Goal: Entertainment & Leisure: Consume media (video, audio)

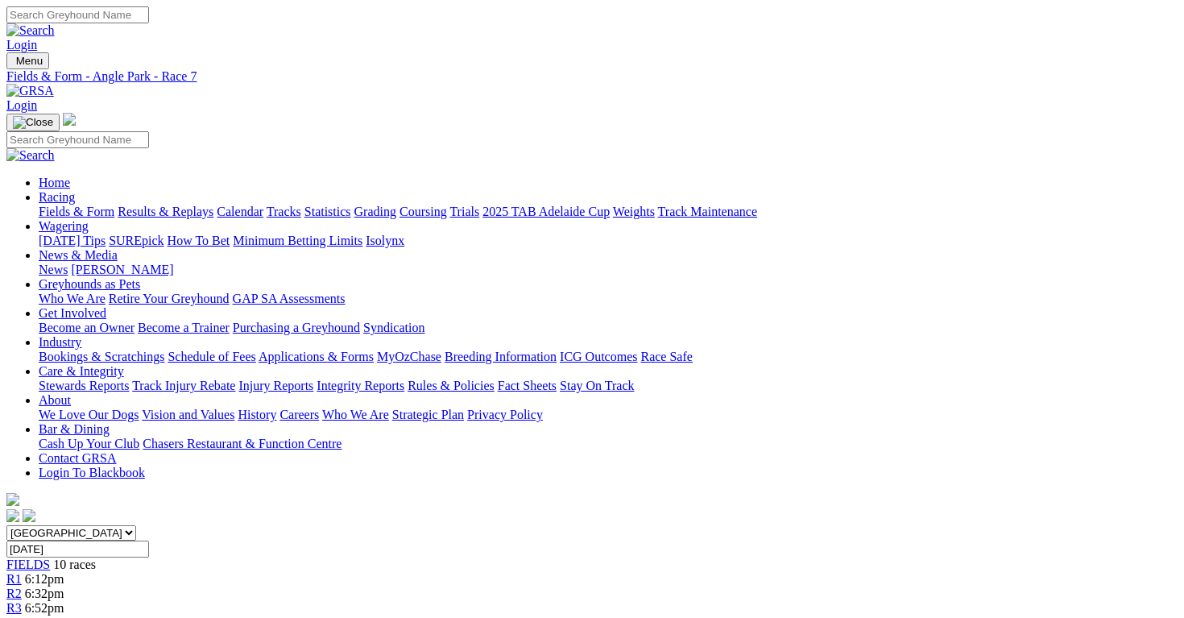
scroll to position [0, 7]
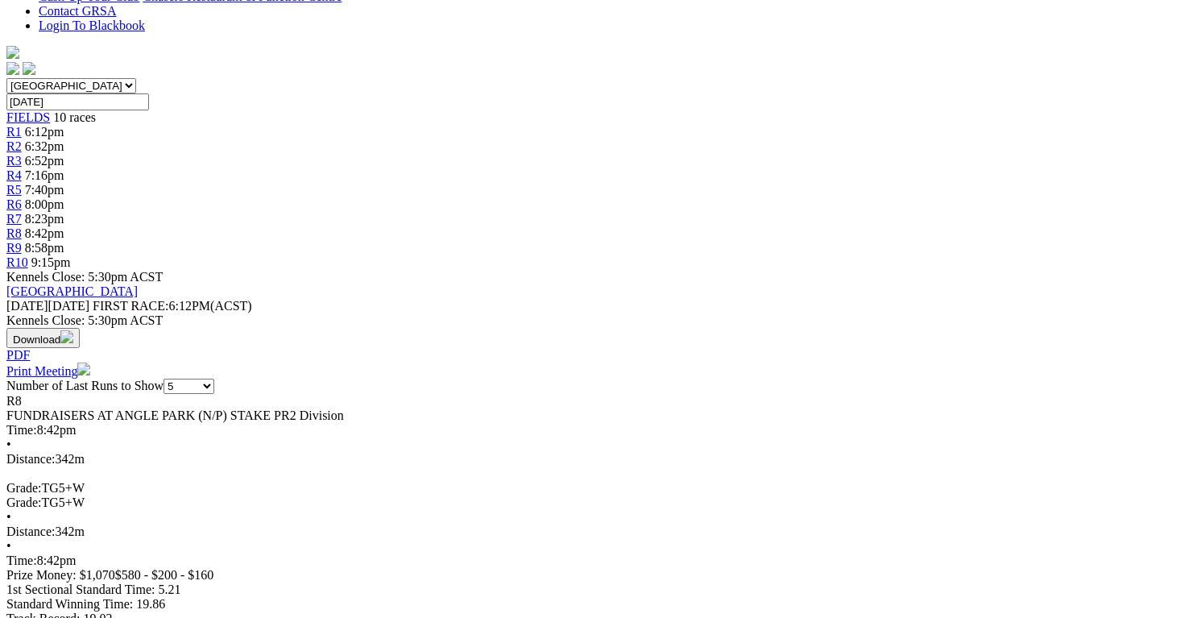
scroll to position [449, 0]
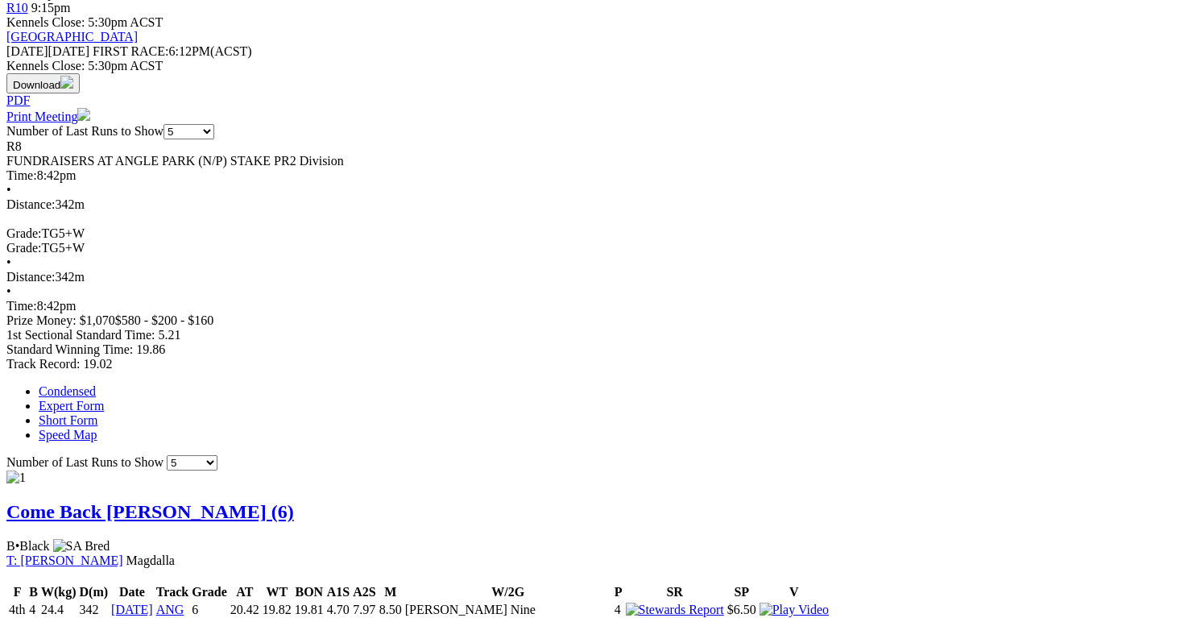
scroll to position [811, 0]
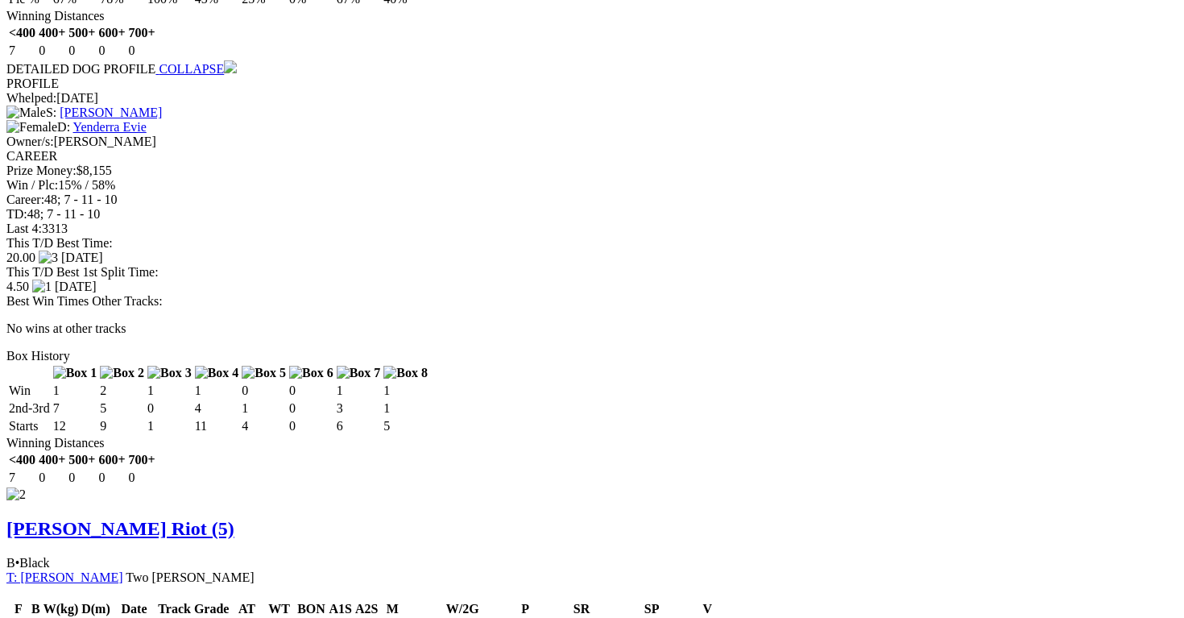
scroll to position [1505, 0]
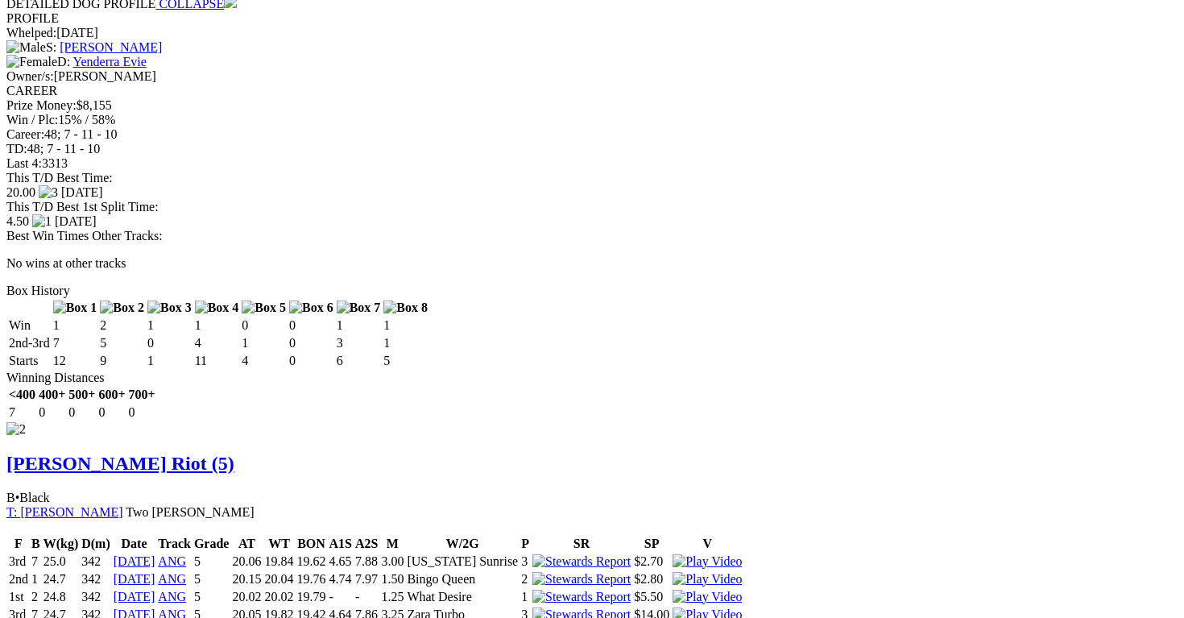
scroll to position [1572, 0]
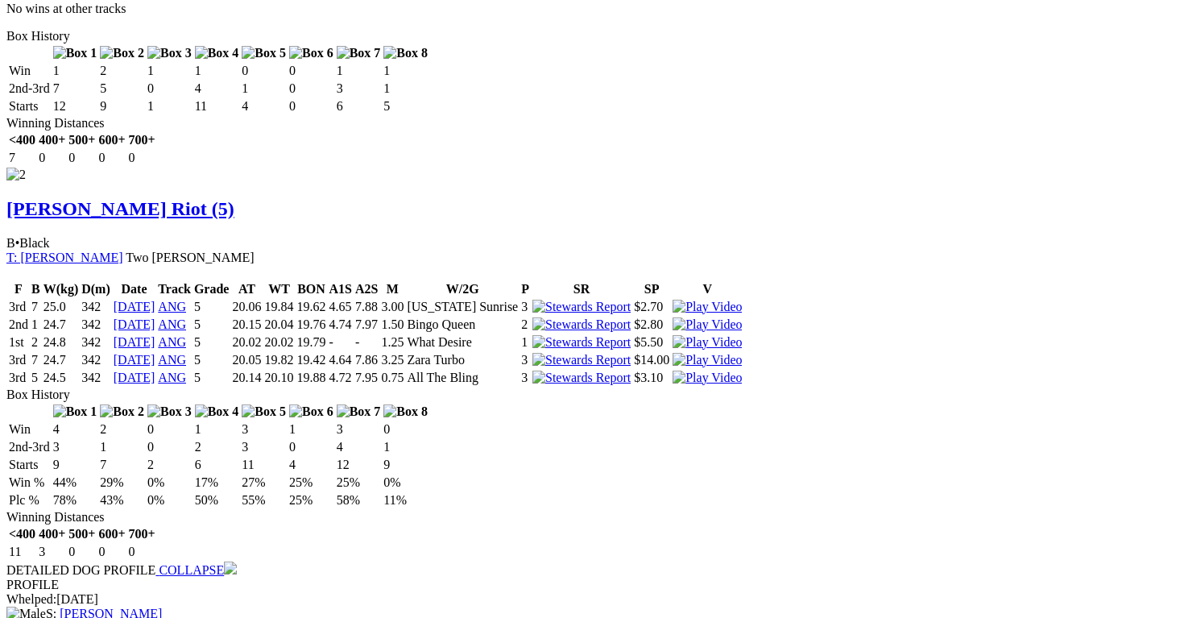
scroll to position [1828, 0]
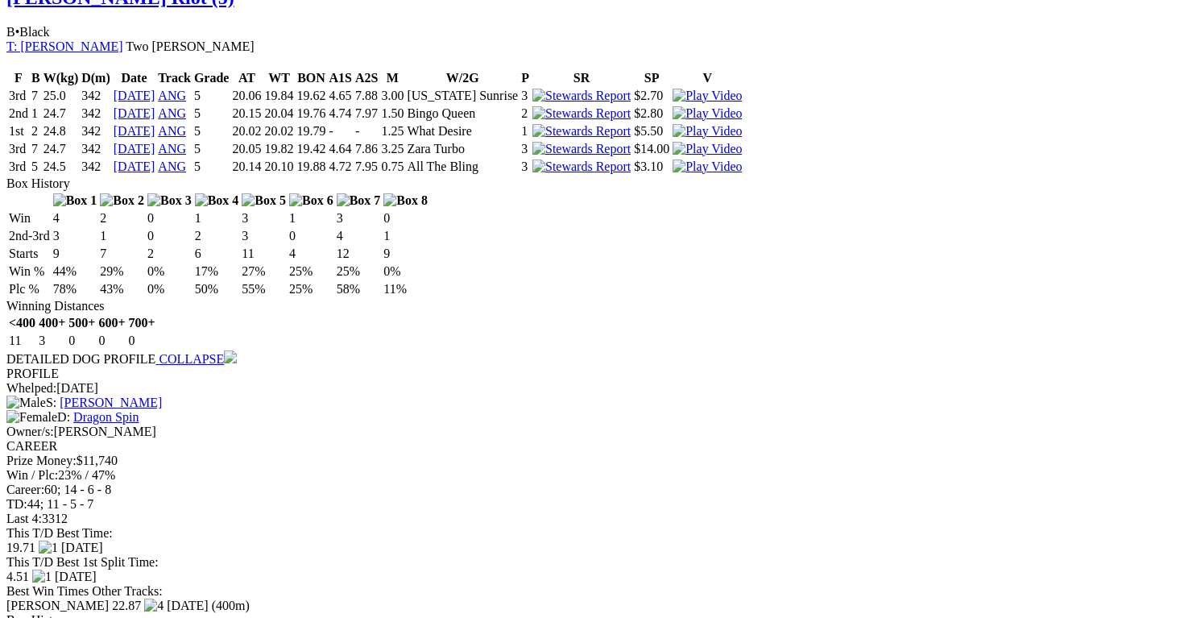
scroll to position [2058, 0]
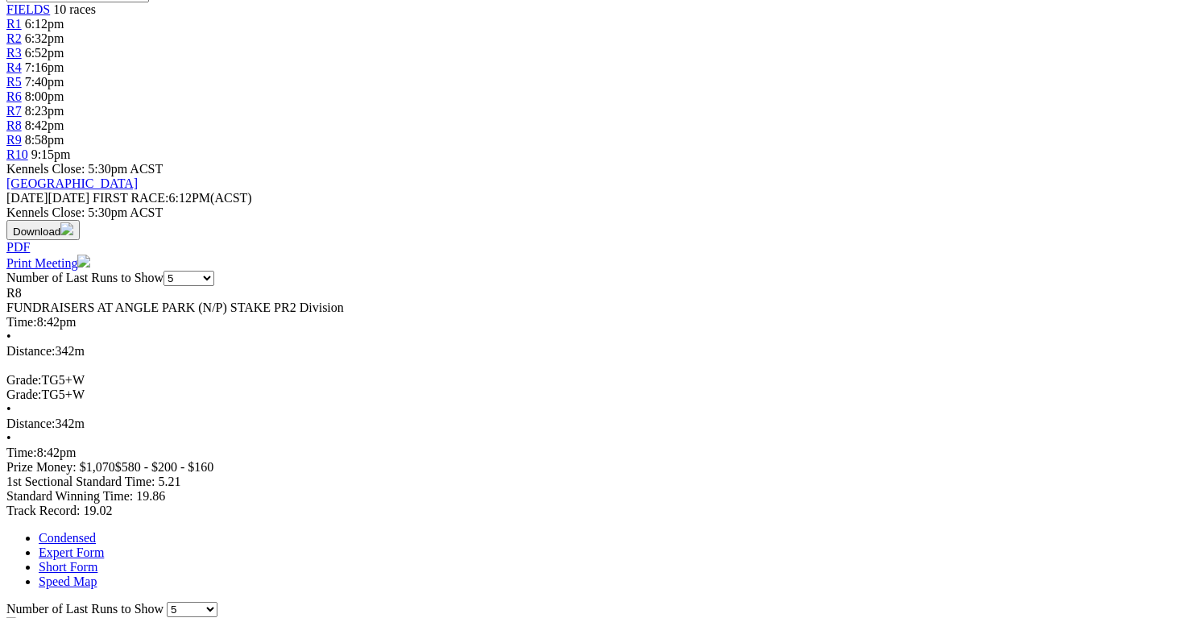
scroll to position [0, 0]
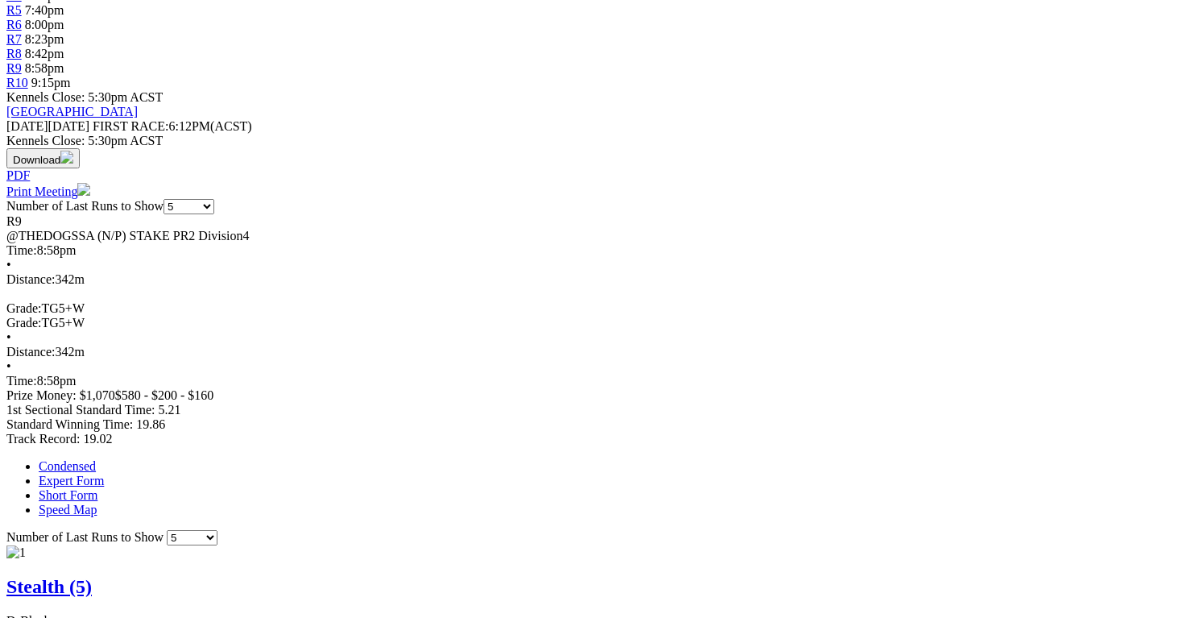
scroll to position [628, 0]
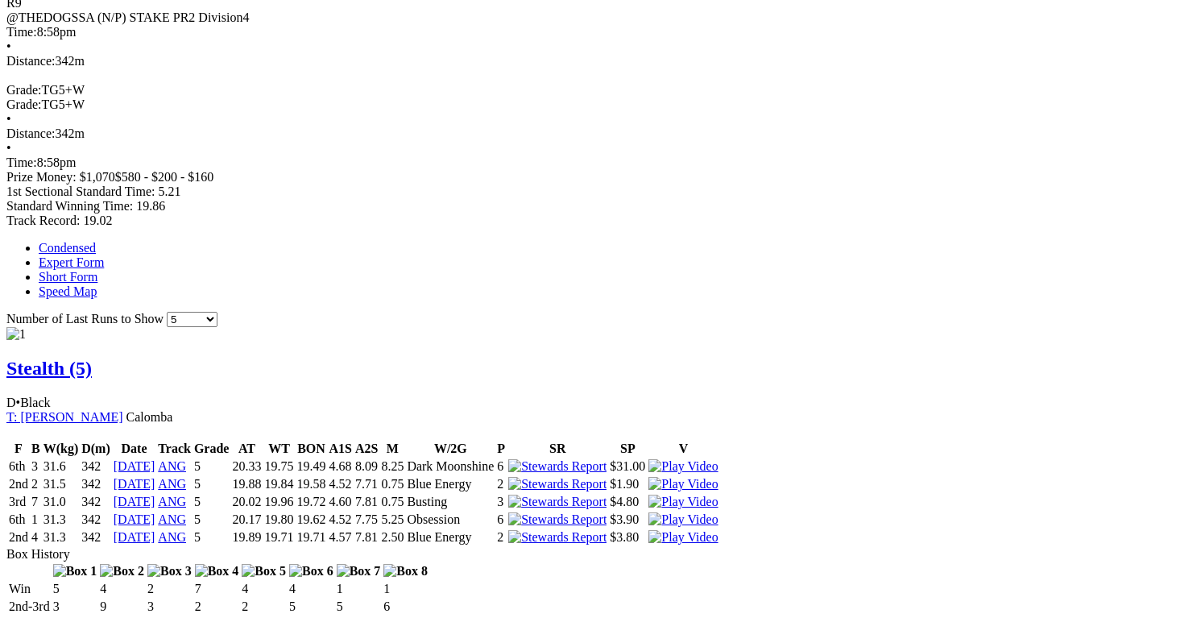
scroll to position [846, 0]
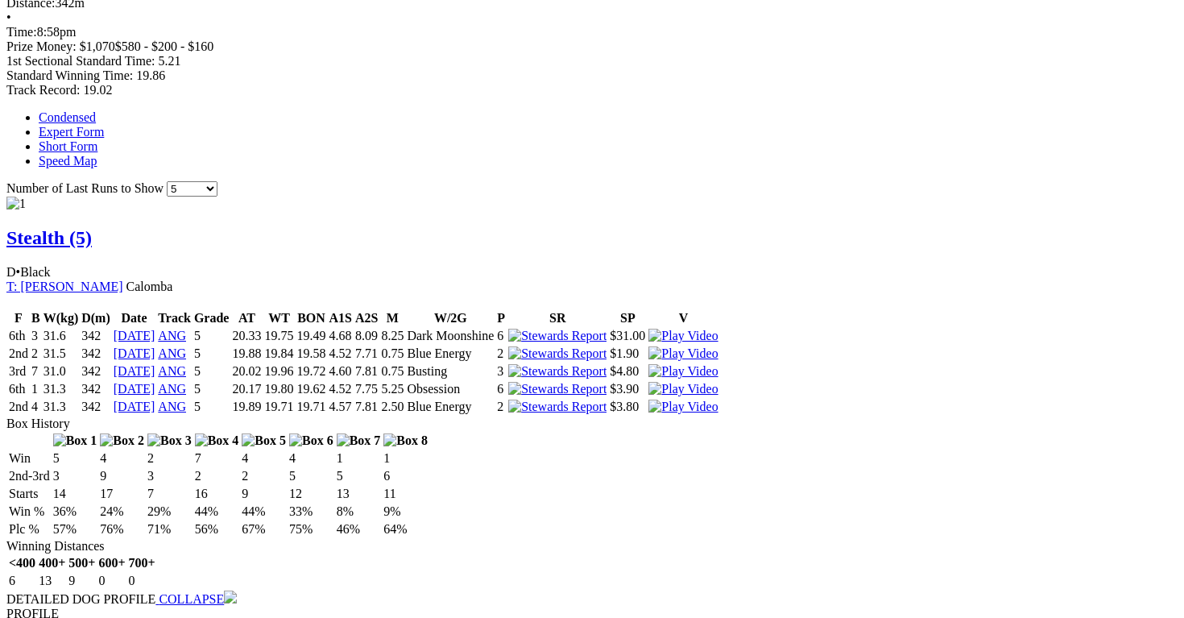
scroll to position [984, 0]
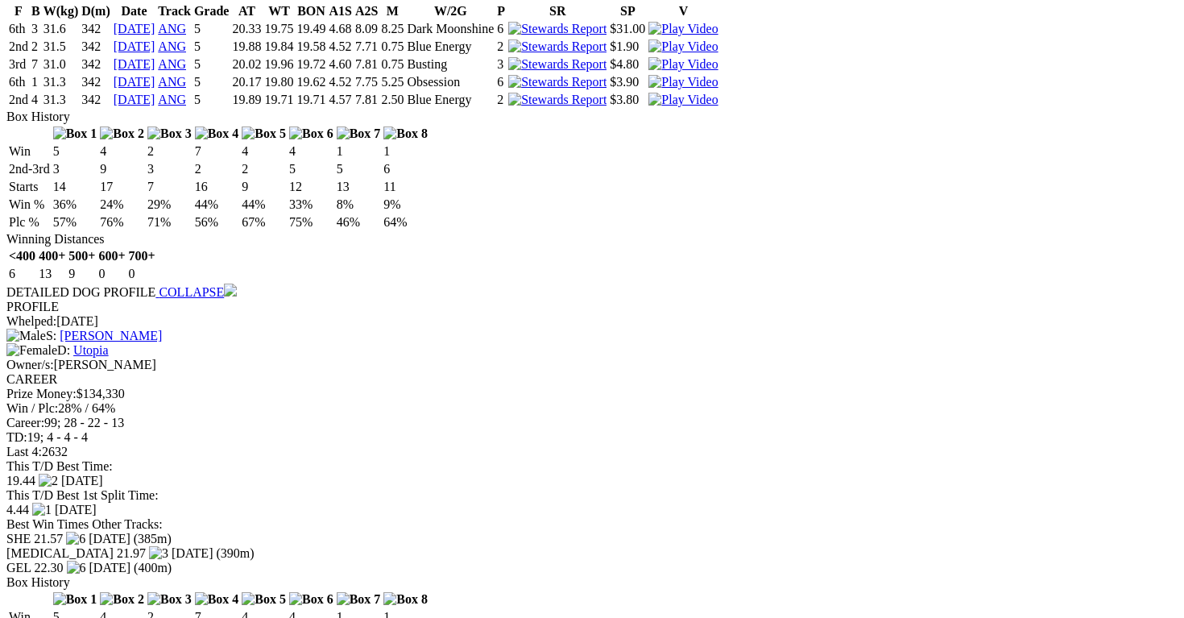
scroll to position [1304, 0]
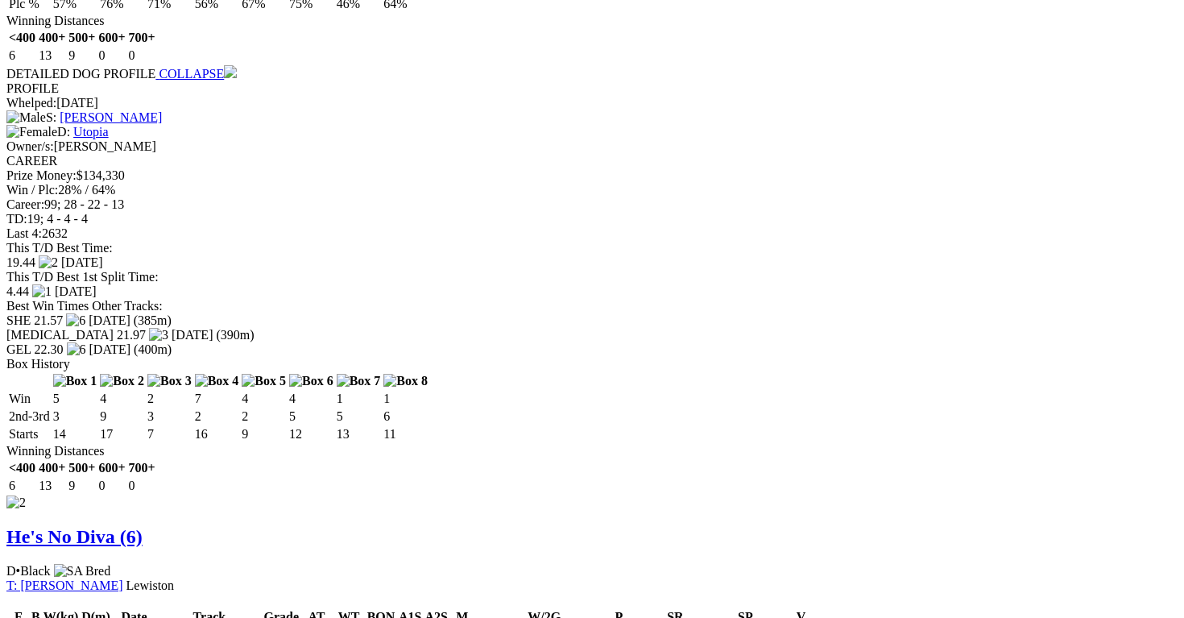
scroll to position [1531, 0]
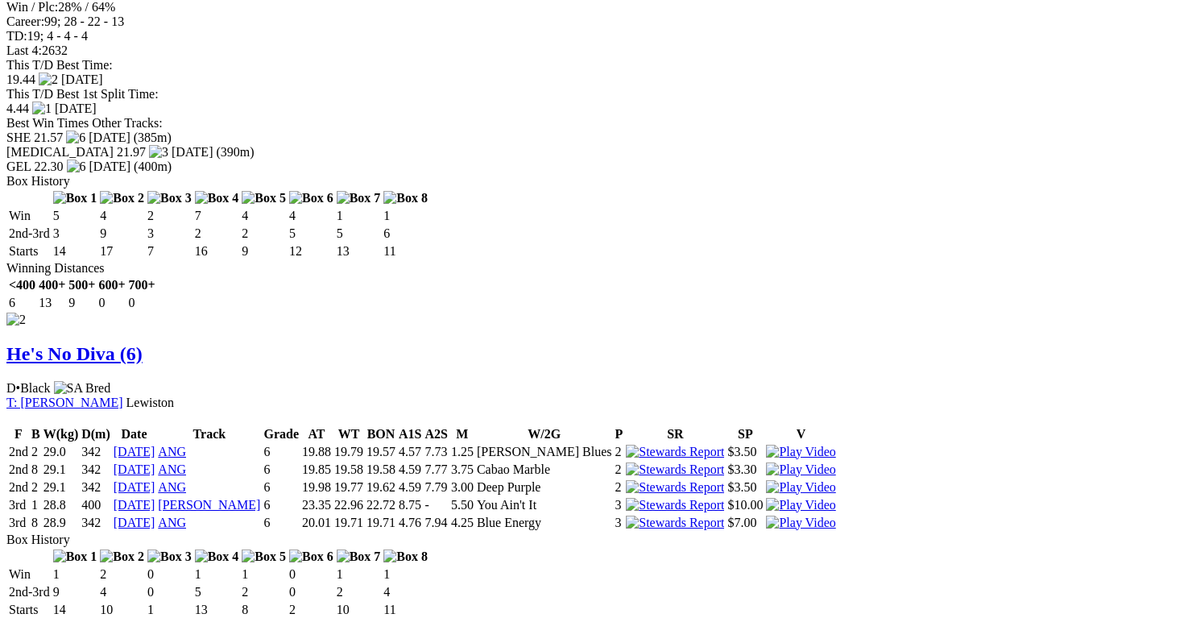
scroll to position [1713, 0]
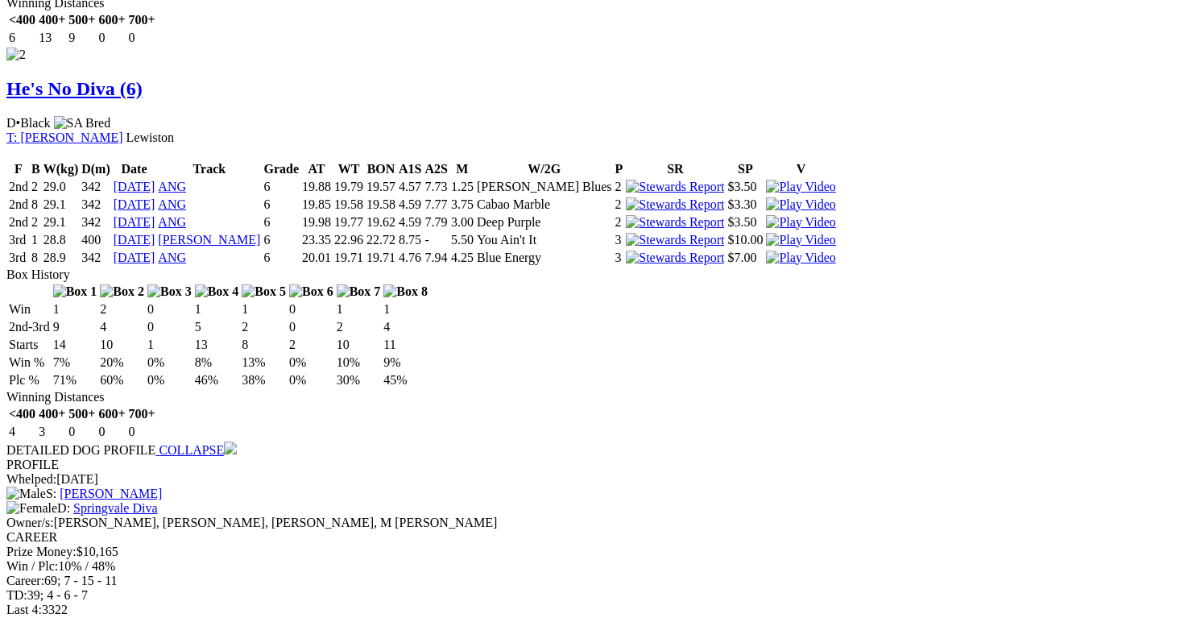
scroll to position [1980, 0]
